Goal: Check status: Check status

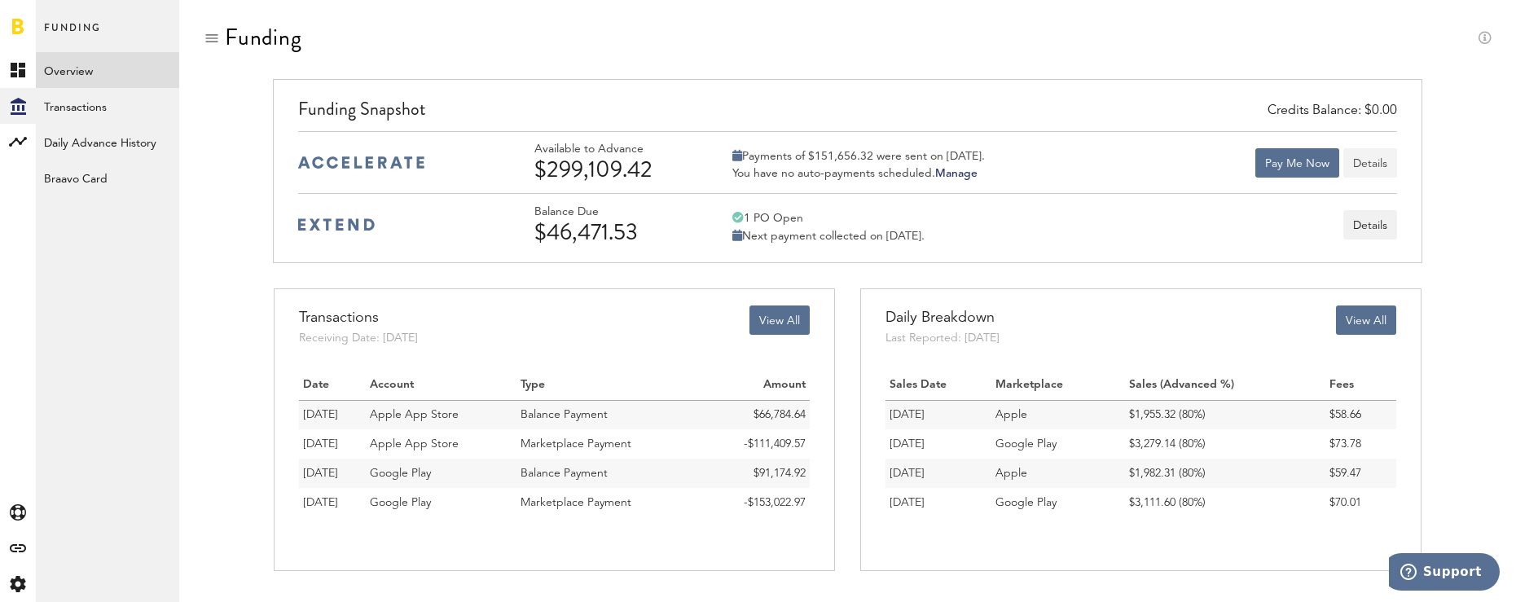
click at [1364, 163] on button "Details" at bounding box center [1370, 162] width 54 height 29
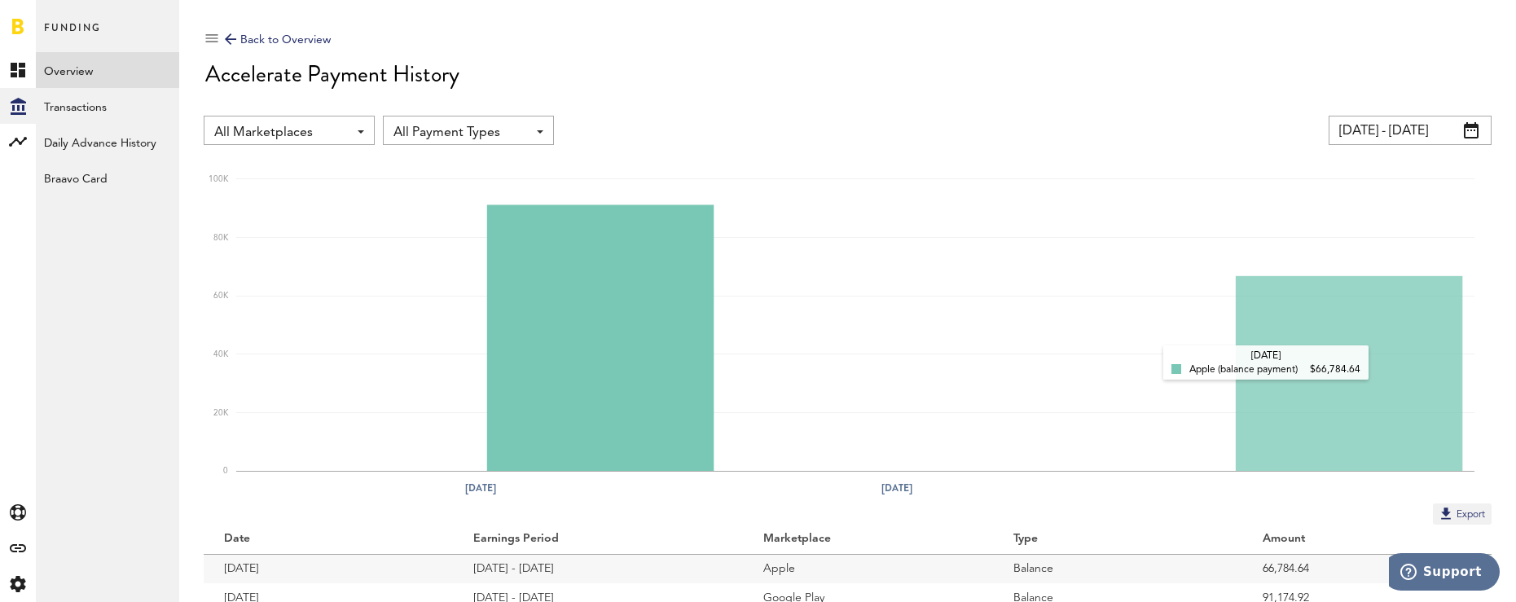
scroll to position [68, 0]
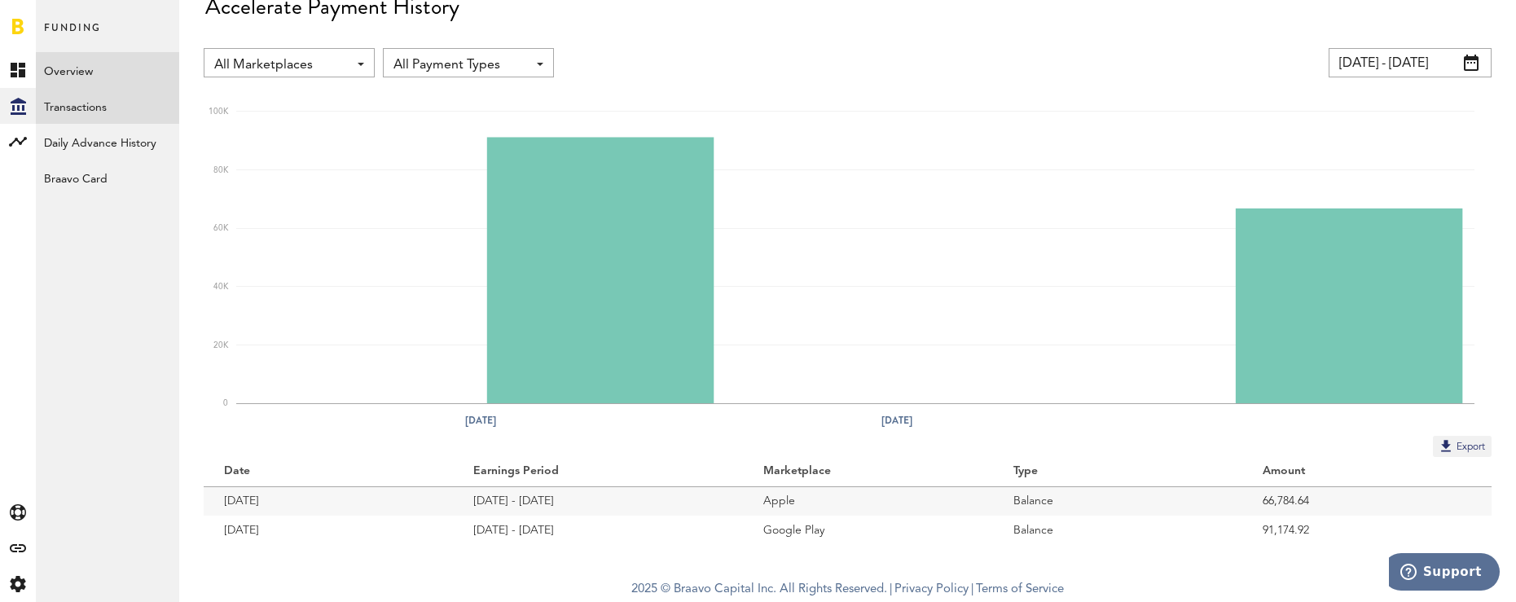
click at [104, 114] on link "Transactions" at bounding box center [107, 106] width 143 height 36
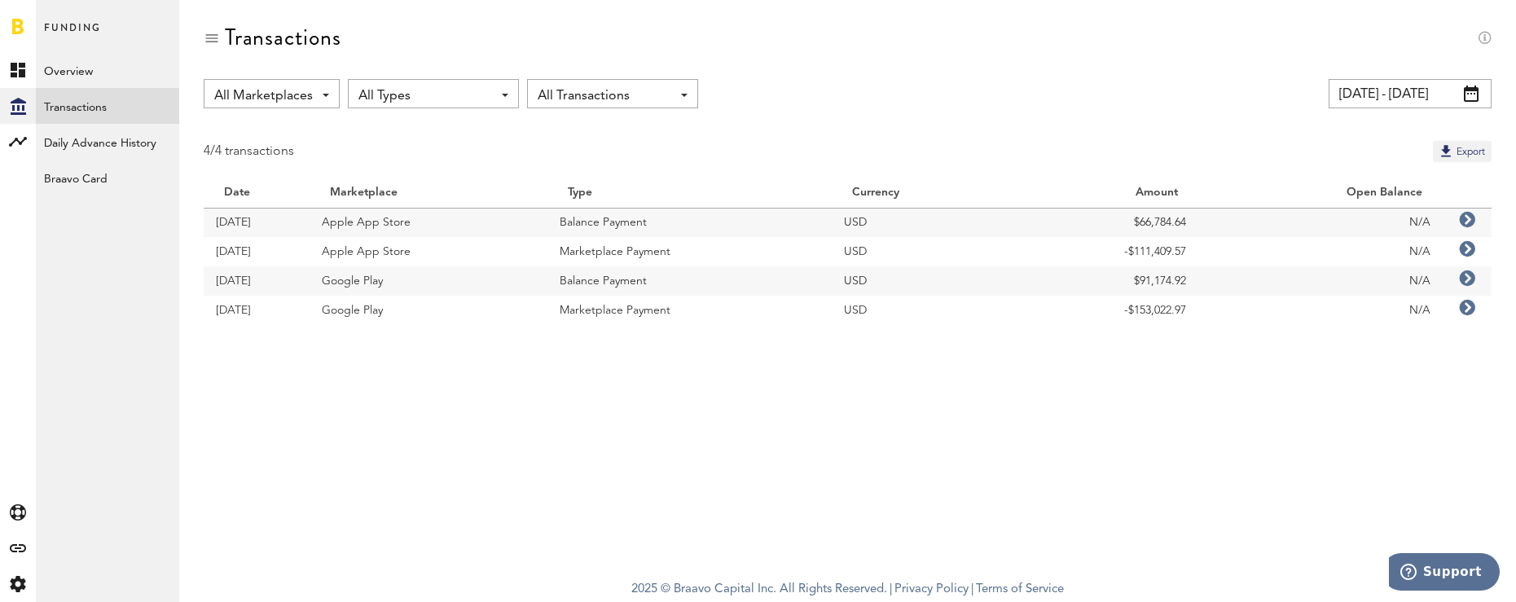
click at [550, 97] on span "All Transactions" at bounding box center [605, 96] width 134 height 28
click at [1037, 121] on div "All Marketplaces All Marketplaces Apple App Store Google Play All Types All Typ…" at bounding box center [847, 214] width 1337 height 270
click at [1395, 93] on input "[DATE] - [DATE]" at bounding box center [1410, 93] width 163 height 29
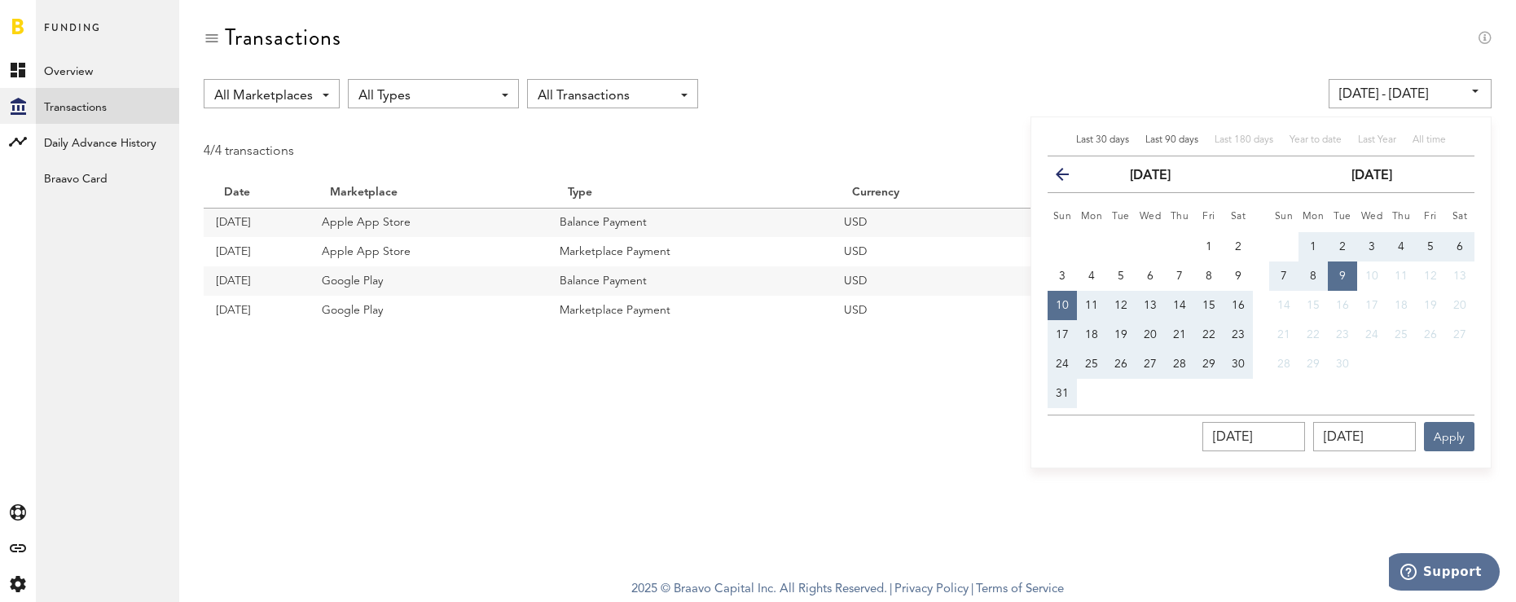
click at [1170, 136] on span "Last 90 days" at bounding box center [1171, 140] width 53 height 10
type input "[DATE] - [DATE]"
type input "[DATE]"
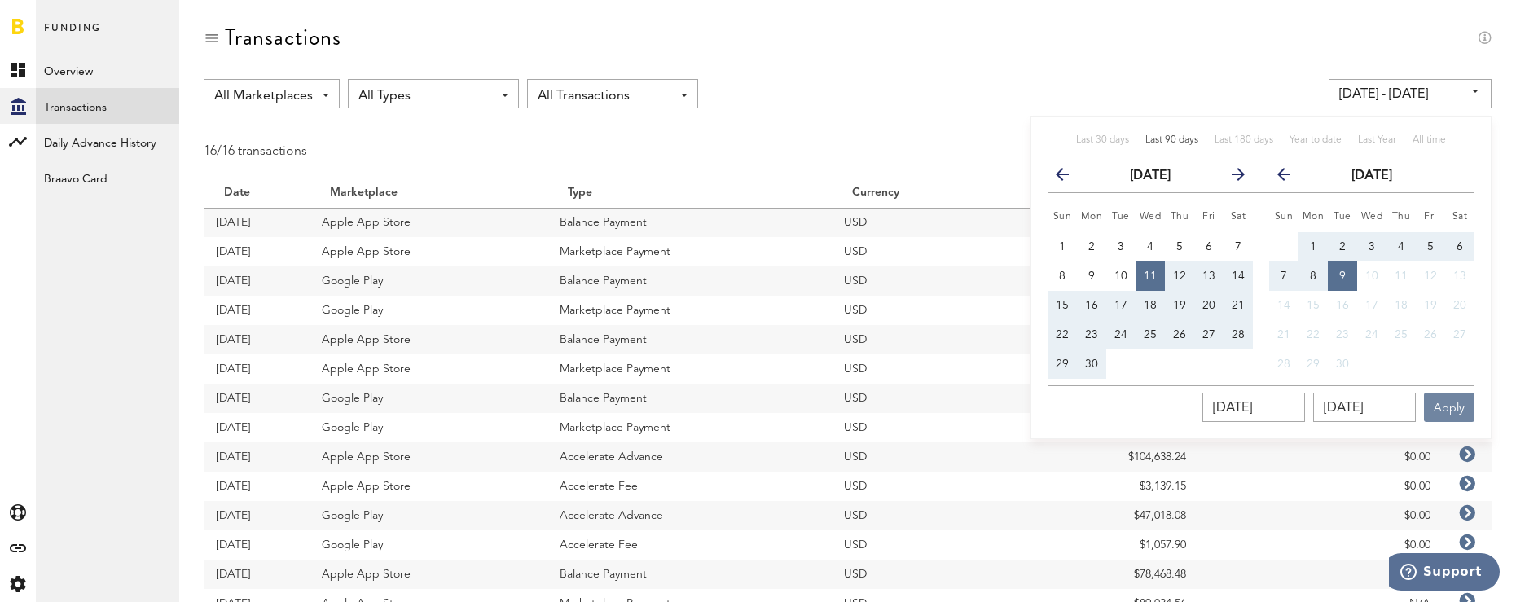
click at [1456, 404] on button "Apply" at bounding box center [1449, 407] width 51 height 29
